Goal: Task Accomplishment & Management: Manage account settings

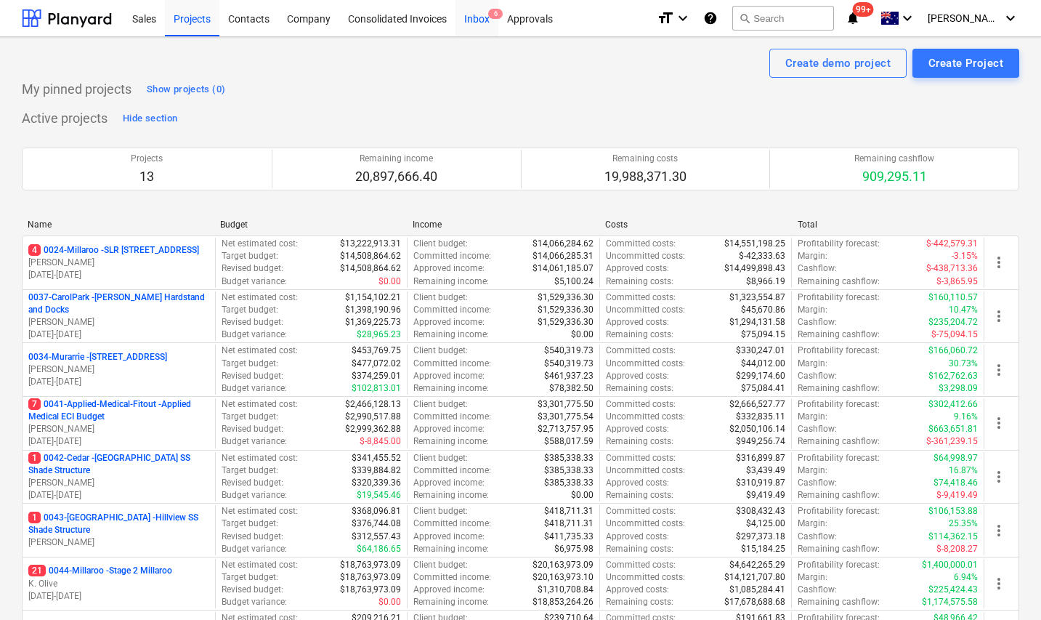
click at [475, 15] on div "Inbox 6" at bounding box center [477, 17] width 43 height 37
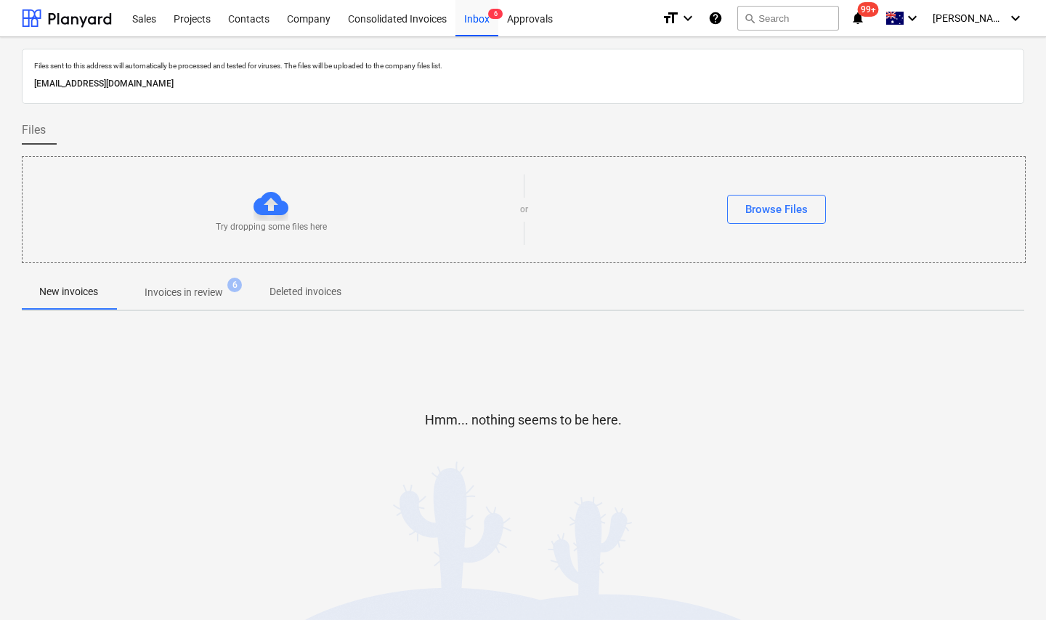
click at [225, 293] on span "Invoices in review 6" at bounding box center [184, 292] width 102 height 15
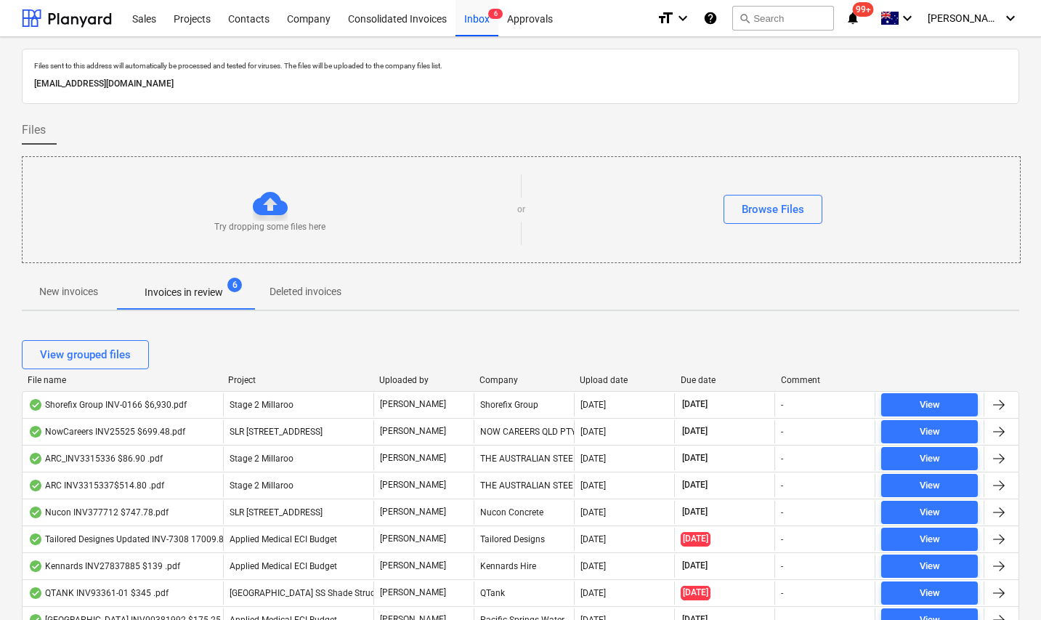
click at [691, 378] on div "Due date" at bounding box center [725, 380] width 89 height 10
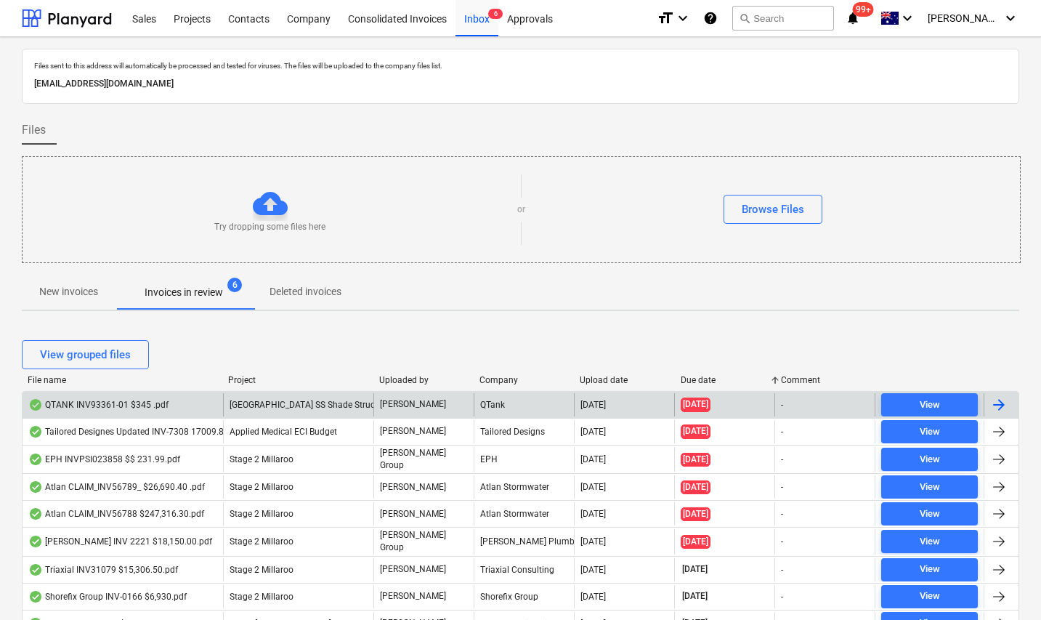
click at [129, 405] on div "QTANK INV93361-01 $345 .pdf" at bounding box center [98, 405] width 140 height 12
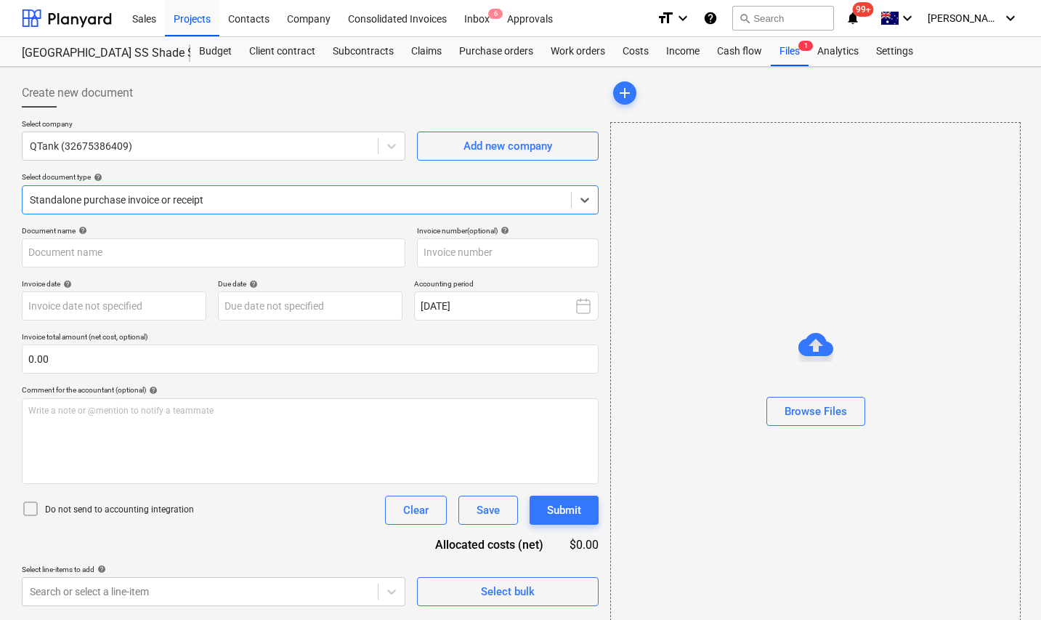
type input "93361/01"
type input "[DATE]"
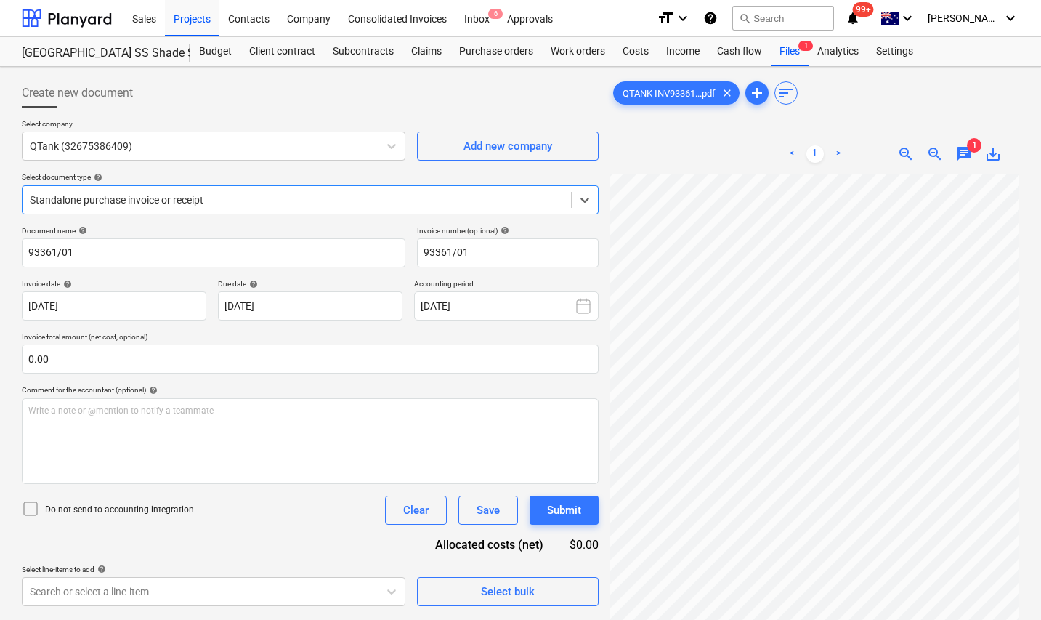
click at [966, 155] on span "chat" at bounding box center [963, 153] width 17 height 17
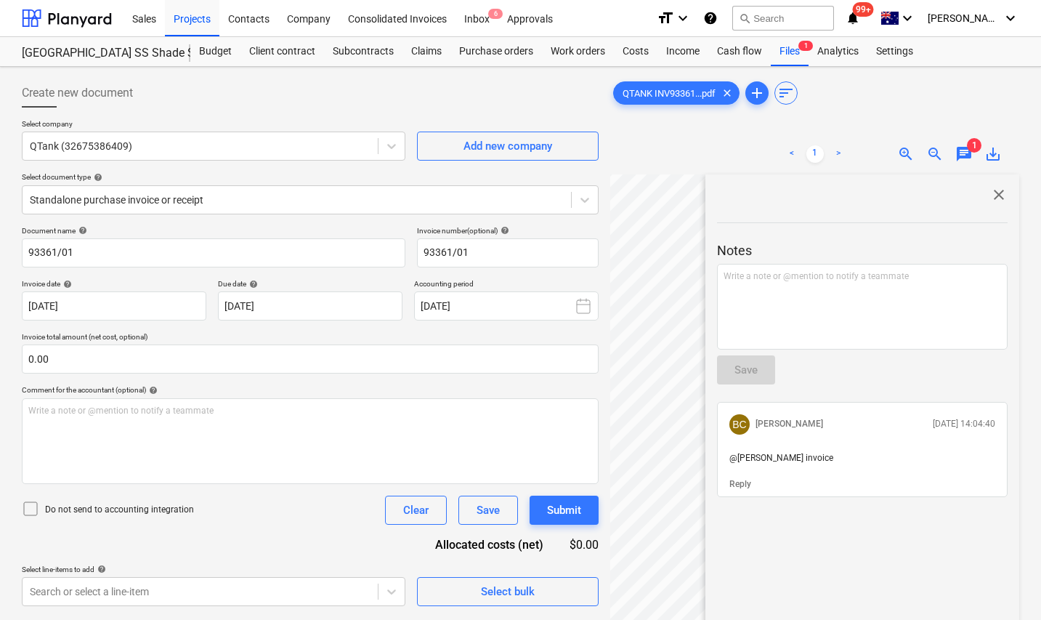
click at [961, 150] on span "chat" at bounding box center [963, 153] width 17 height 17
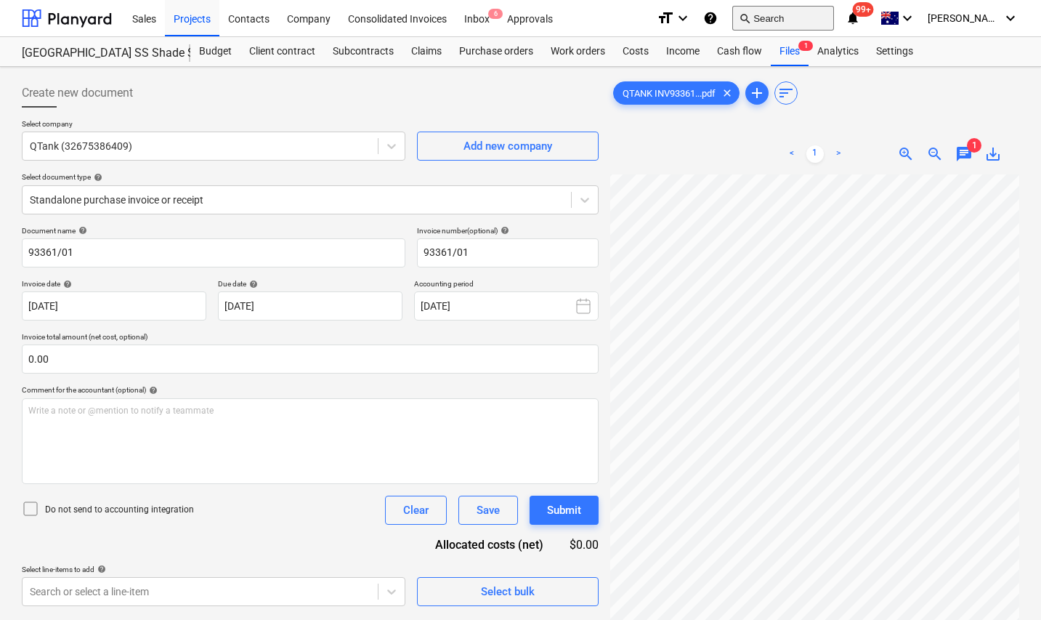
click at [789, 14] on button "search Search" at bounding box center [783, 18] width 102 height 25
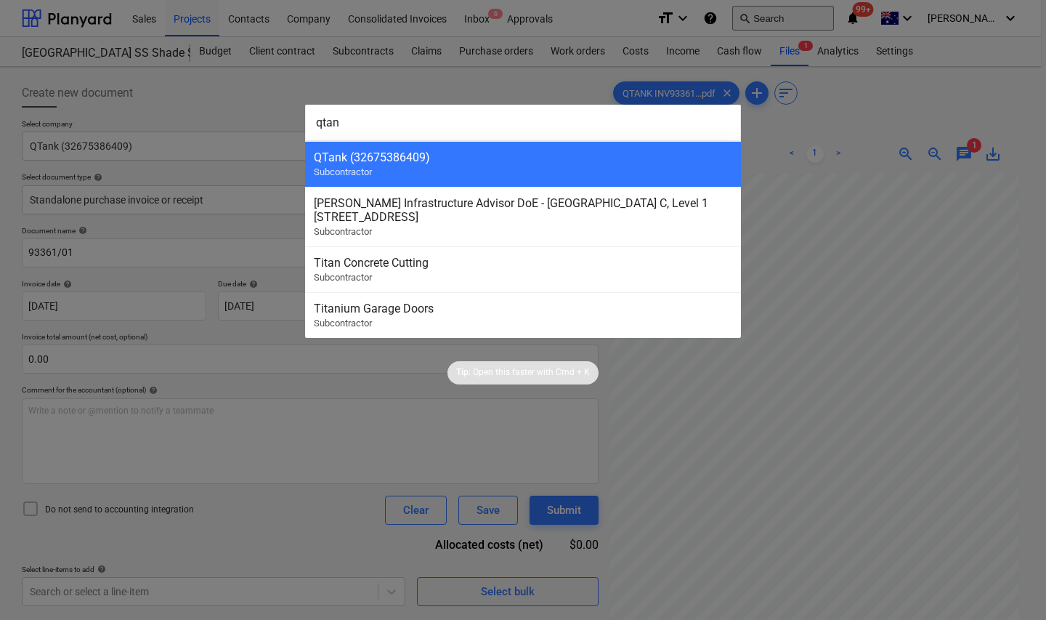
type input "qtank"
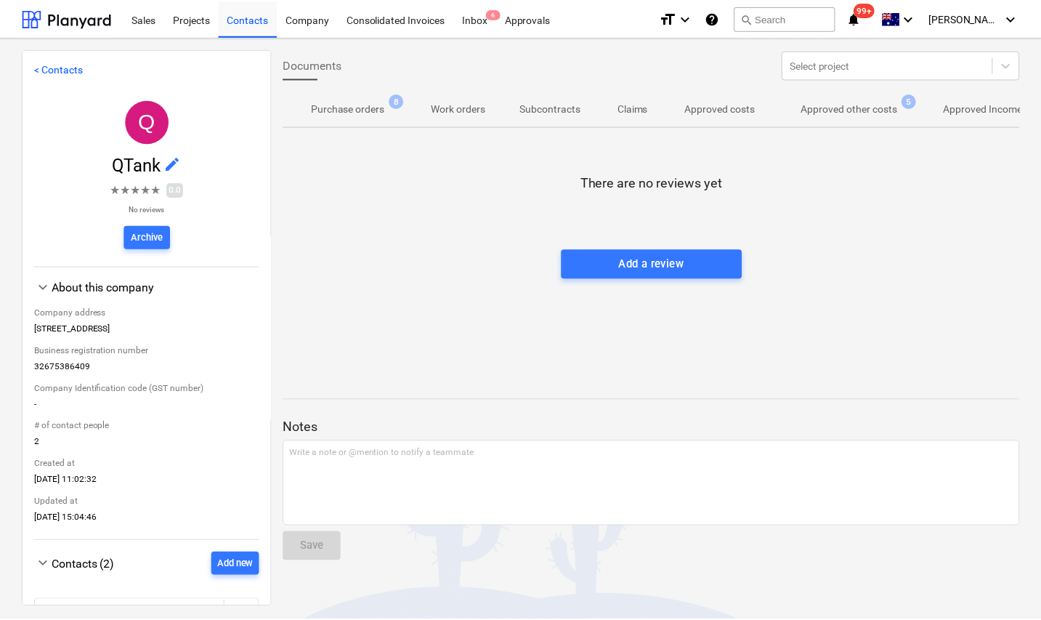
scroll to position [0, 170]
click at [873, 102] on p "Approved other costs" at bounding box center [849, 108] width 97 height 15
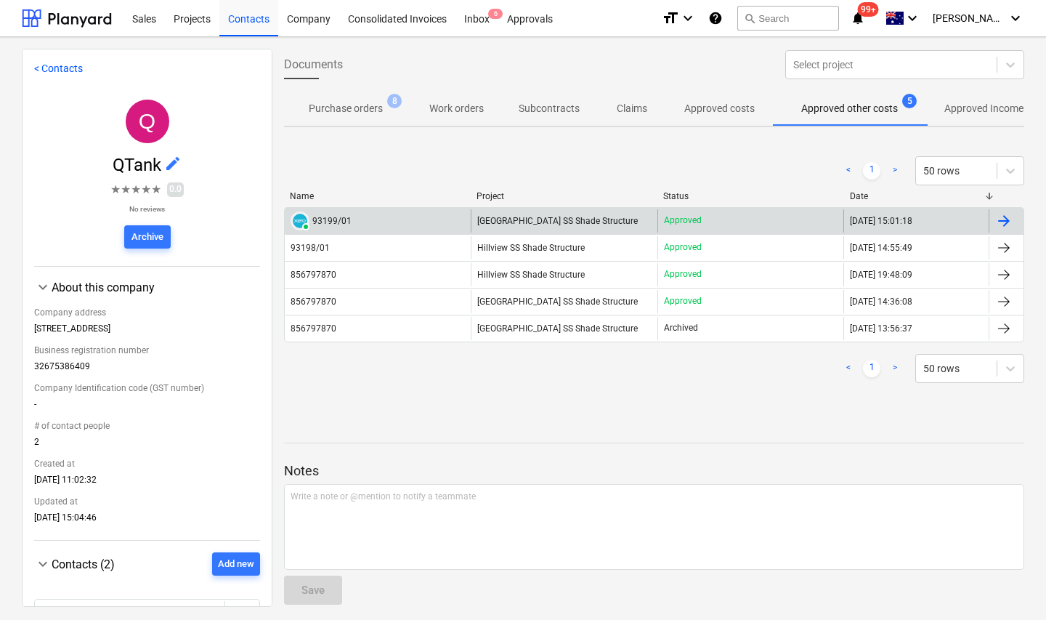
click at [338, 218] on div "93199/01" at bounding box center [331, 221] width 39 height 10
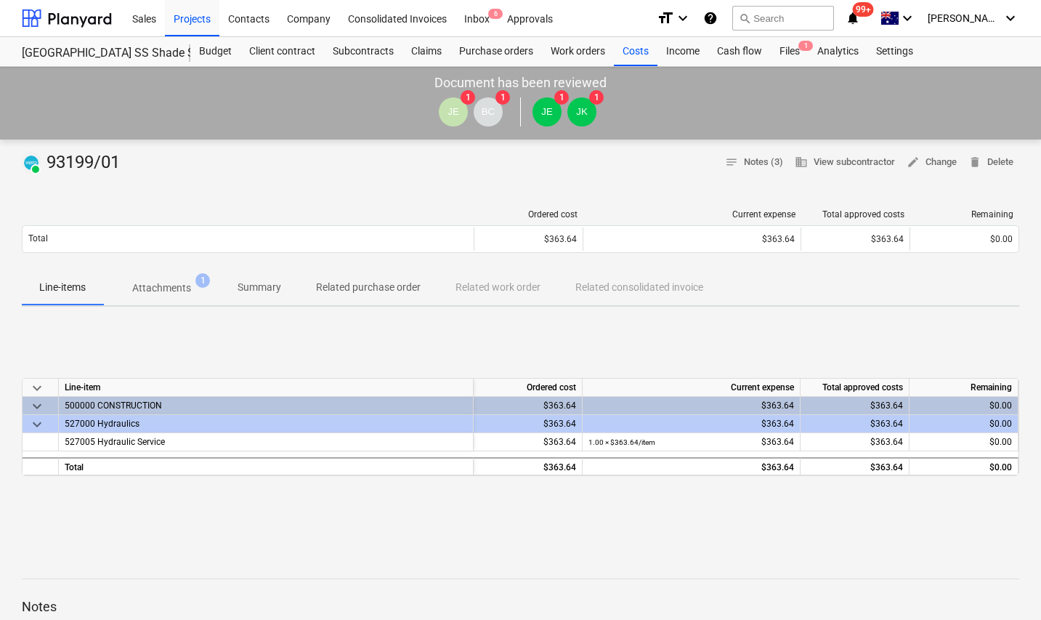
click at [179, 286] on p "Attachments" at bounding box center [161, 287] width 59 height 15
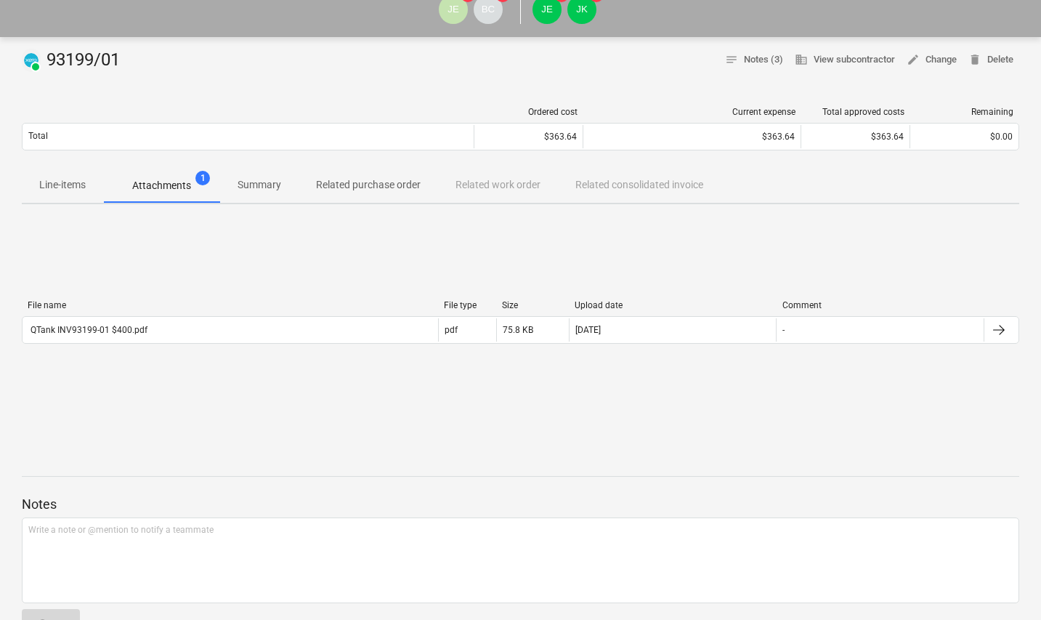
scroll to position [103, 0]
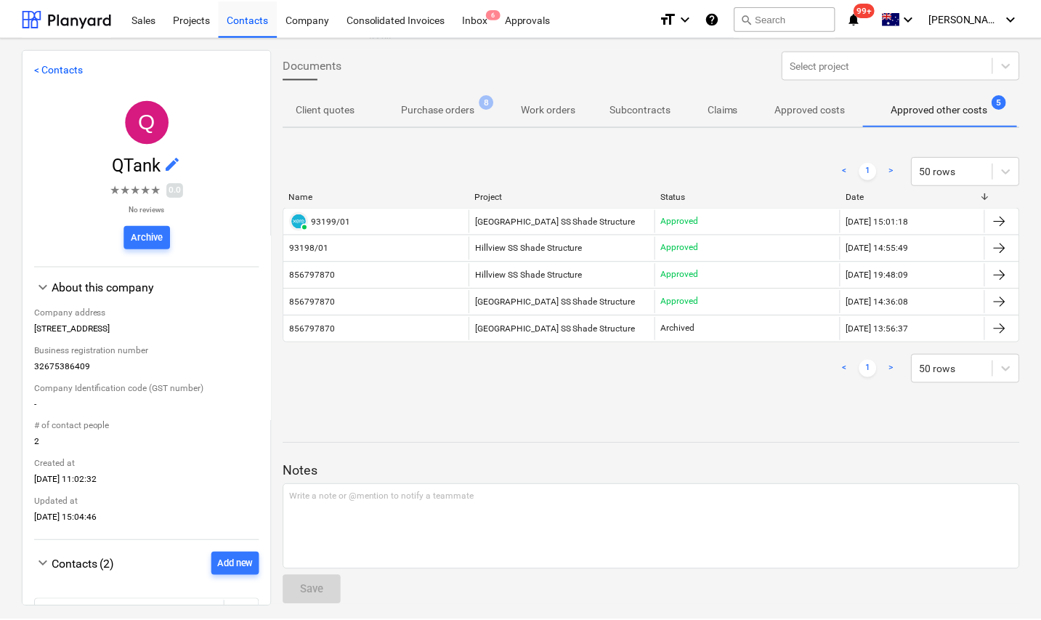
scroll to position [0, 78]
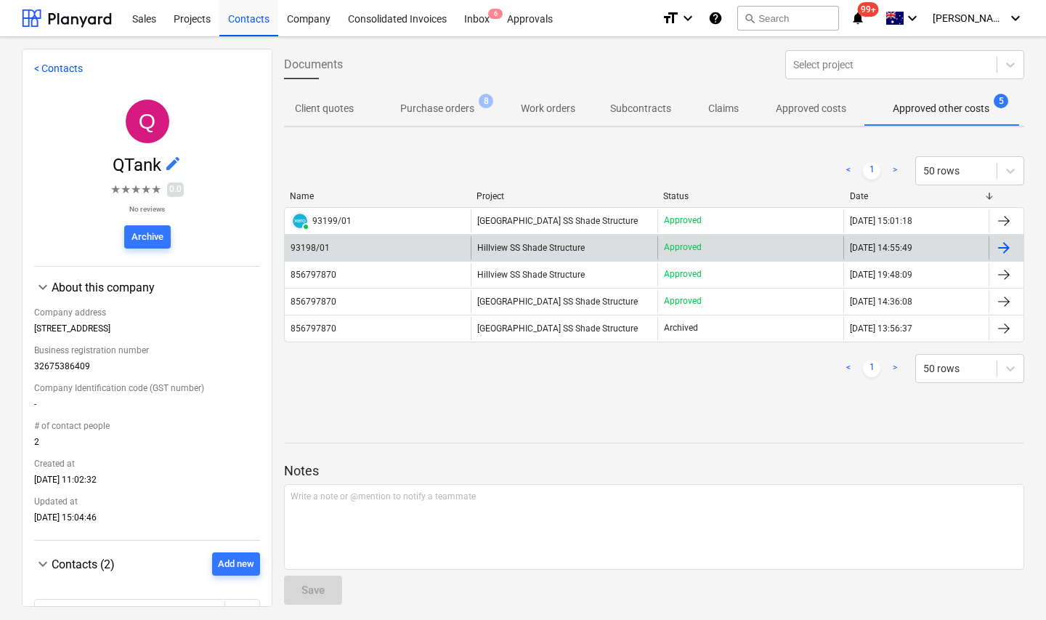
click at [312, 251] on div "93198/01" at bounding box center [310, 248] width 39 height 10
